Goal: Task Accomplishment & Management: Use online tool/utility

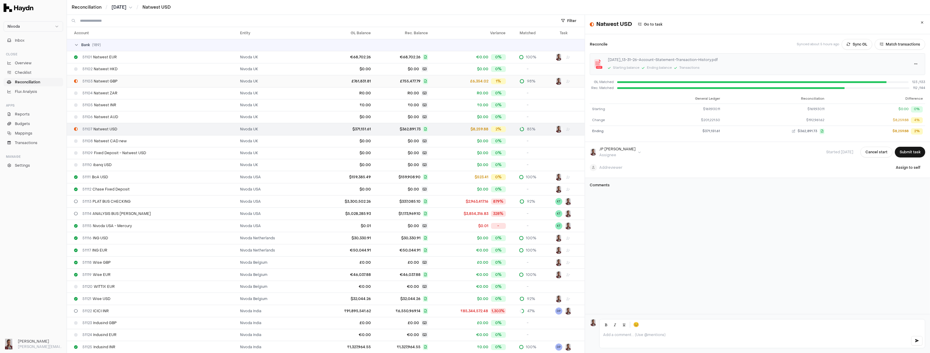
click at [120, 83] on div "51103 Natwest GBP" at bounding box center [154, 81] width 161 height 5
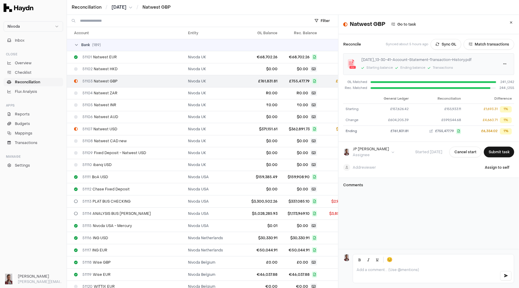
click at [107, 24] on input at bounding box center [192, 21] width 224 height 12
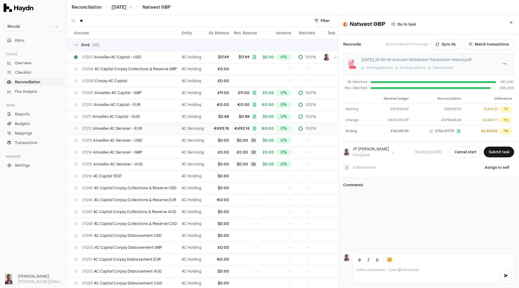
type input "**"
click at [143, 131] on td "51212 Airwallex 4C Servicer - EUR" at bounding box center [123, 129] width 112 height 12
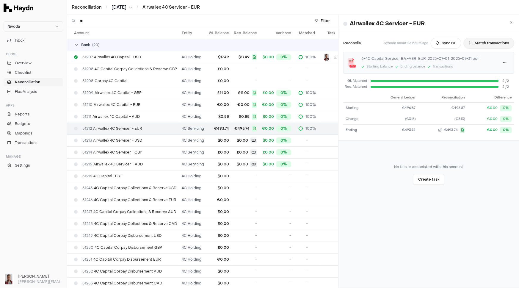
click at [481, 44] on button "Match transactions" at bounding box center [489, 43] width 51 height 11
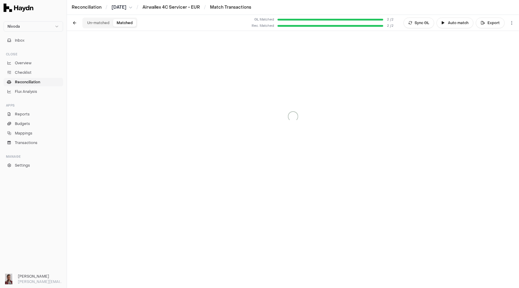
click at [124, 25] on button "Matched" at bounding box center [124, 23] width 23 height 8
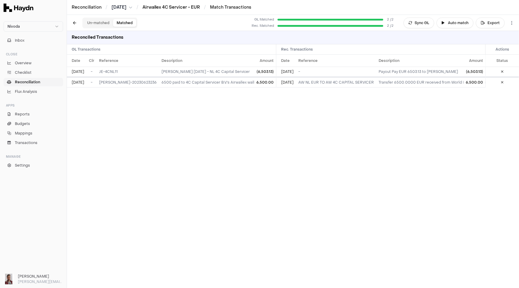
click at [186, 6] on link "Airwallex 4C Servicer - EUR" at bounding box center [170, 7] width 57 height 6
